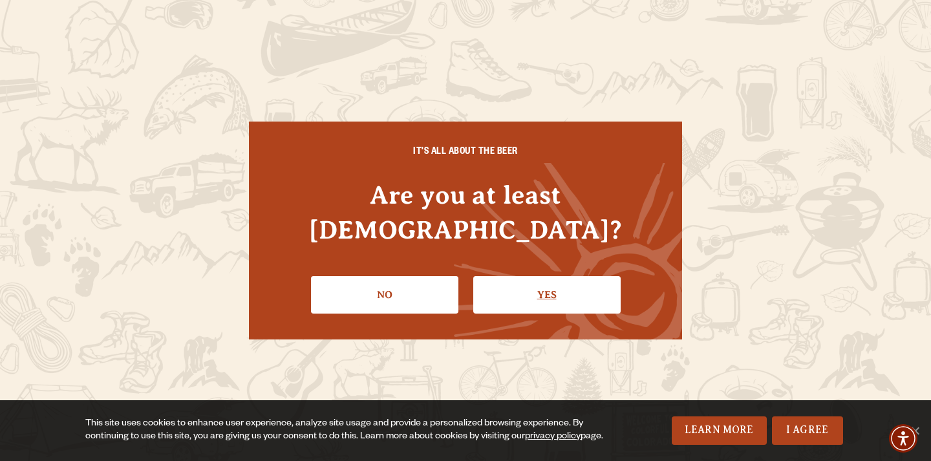
click at [552, 276] on link "Yes" at bounding box center [546, 295] width 147 height 38
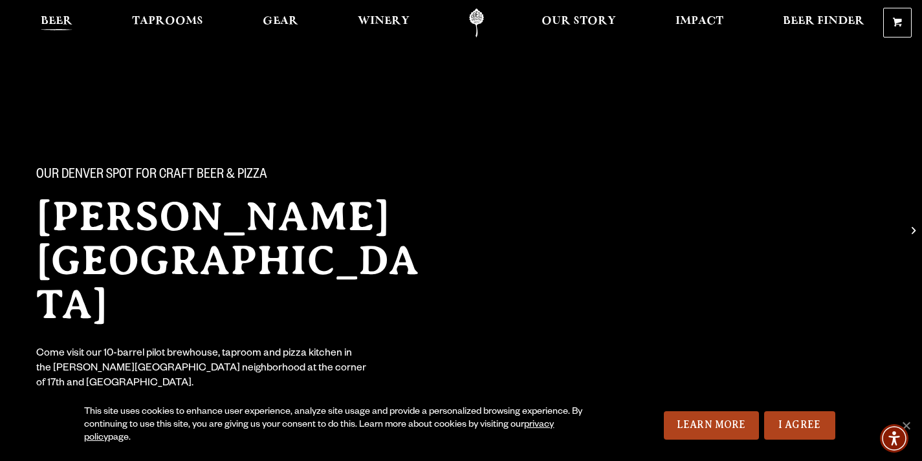
click at [61, 18] on span "Beer" at bounding box center [57, 21] width 32 height 10
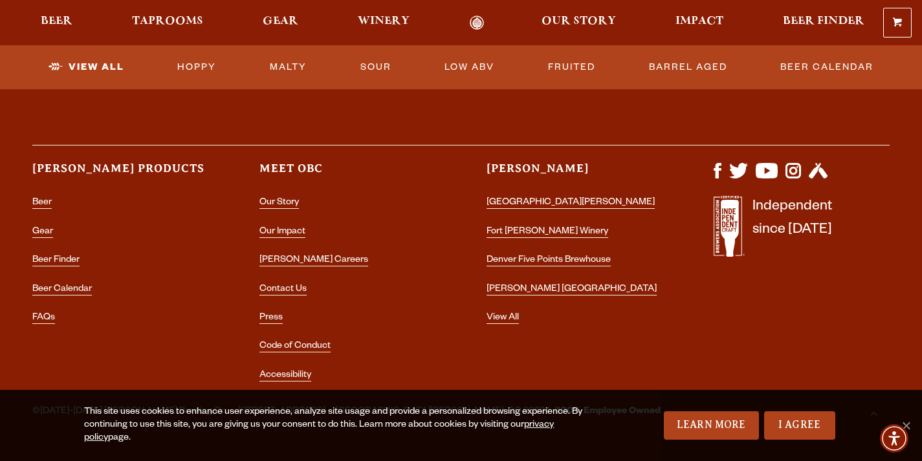
scroll to position [3380, 0]
